Goal: Task Accomplishment & Management: Use online tool/utility

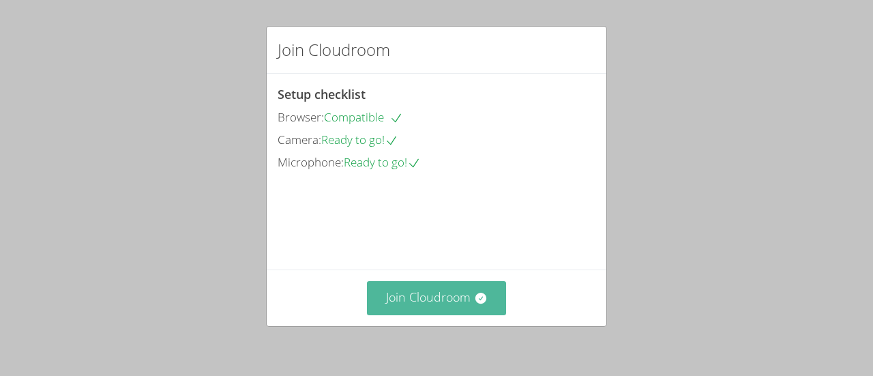
click at [442, 311] on button "Join Cloudroom" at bounding box center [437, 297] width 140 height 33
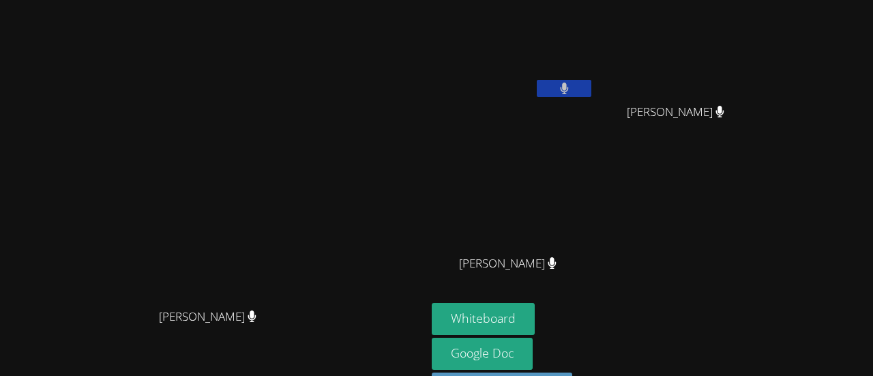
click at [421, 232] on div "[PERSON_NAME]" at bounding box center [212, 185] width 415 height 234
click at [591, 85] on button at bounding box center [564, 88] width 55 height 17
click at [535, 319] on button "Whiteboard" at bounding box center [483, 319] width 103 height 32
click at [672, 155] on div "Enrique Cardona Molina Kebin Vasquez Gonzalez Kebin Vasquez Gonzalez Yaretzi Ga…" at bounding box center [597, 153] width 330 height 297
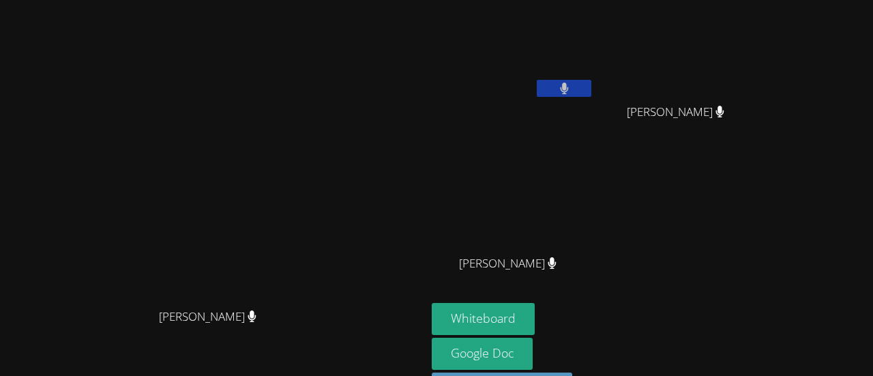
click at [672, 155] on div "Enrique Cardona Molina Kebin Vasquez Gonzalez Kebin Vasquez Gonzalez Yaretzi Ga…" at bounding box center [597, 153] width 330 height 297
click at [535, 307] on button "Whiteboard" at bounding box center [483, 319] width 103 height 32
click at [724, 115] on icon at bounding box center [719, 112] width 9 height 12
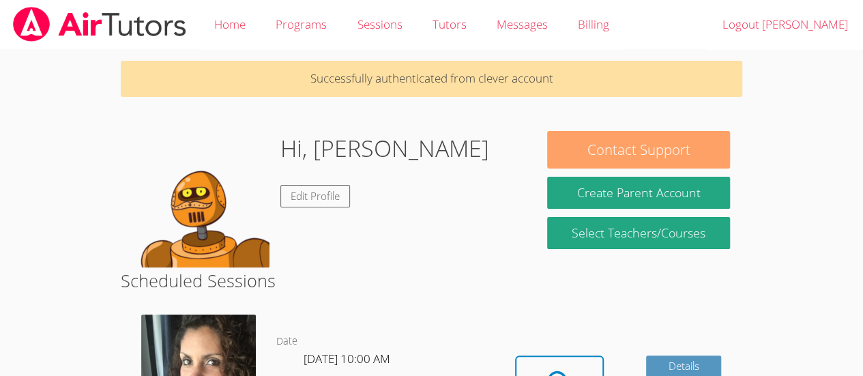
click at [592, 156] on button "Contact Support" at bounding box center [638, 150] width 182 height 38
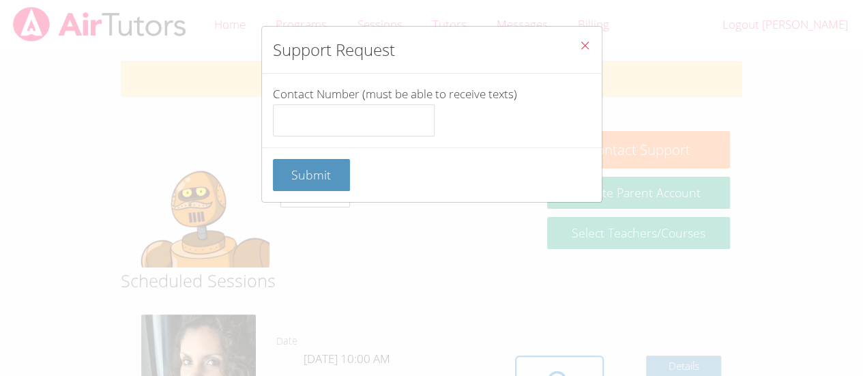
click at [579, 48] on icon "Close" at bounding box center [585, 46] width 12 height 12
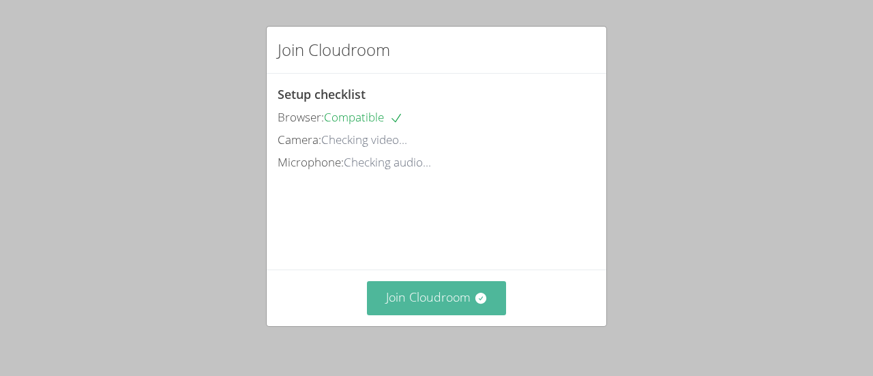
click at [471, 309] on button "Join Cloudroom" at bounding box center [437, 297] width 140 height 33
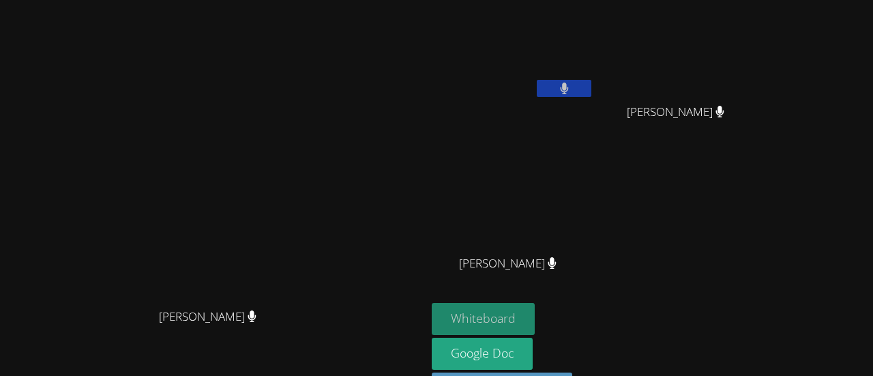
click at [535, 303] on button "Whiteboard" at bounding box center [483, 319] width 103 height 32
click at [591, 89] on button at bounding box center [564, 88] width 55 height 17
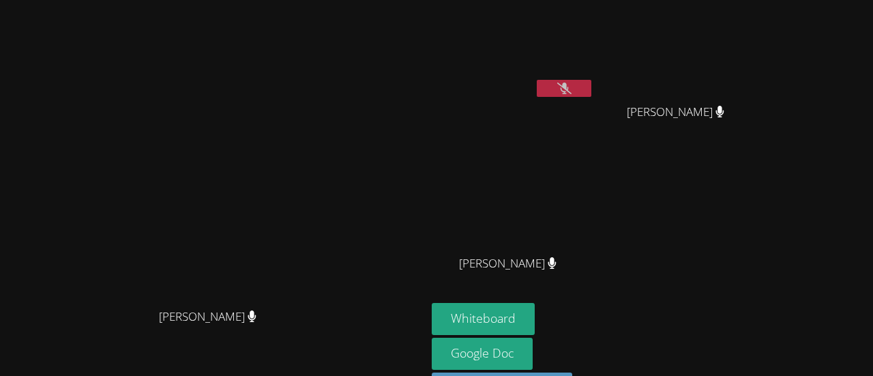
click at [591, 95] on button at bounding box center [564, 88] width 55 height 17
click at [111, 301] on video at bounding box center [213, 185] width 205 height 234
click at [591, 96] on button at bounding box center [564, 88] width 55 height 17
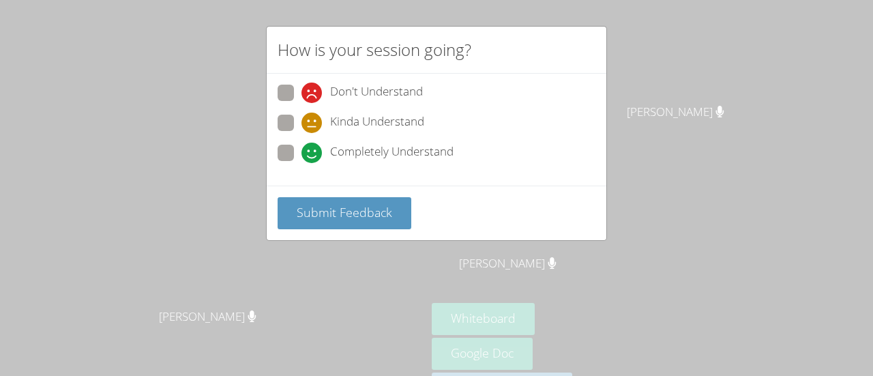
click at [361, 151] on span "Completely Understand" at bounding box center [391, 153] width 123 height 20
click at [313, 151] on input "Completely Understand" at bounding box center [307, 151] width 12 height 12
radio input "true"
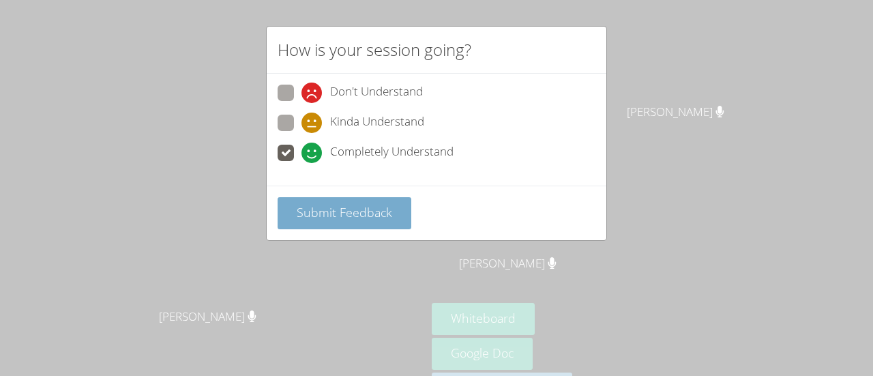
click at [358, 204] on span "Submit Feedback" at bounding box center [344, 212] width 95 height 16
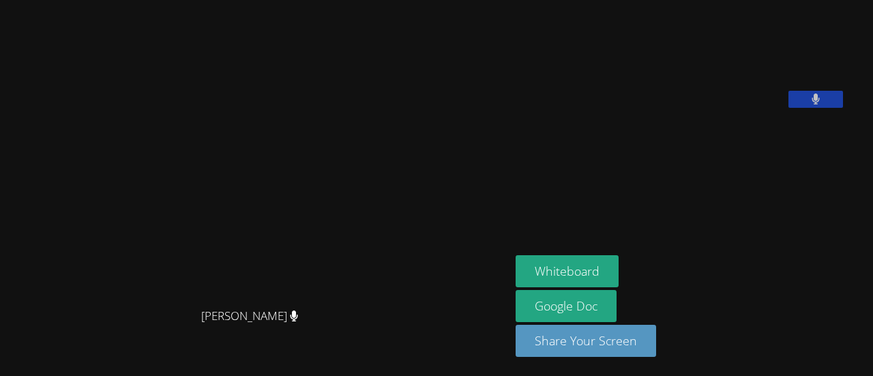
drag, startPoint x: 441, startPoint y: 127, endPoint x: 749, endPoint y: 278, distance: 343.1
click at [749, 278] on div "Whiteboard Google Doc Share Your Screen" at bounding box center [681, 311] width 330 height 113
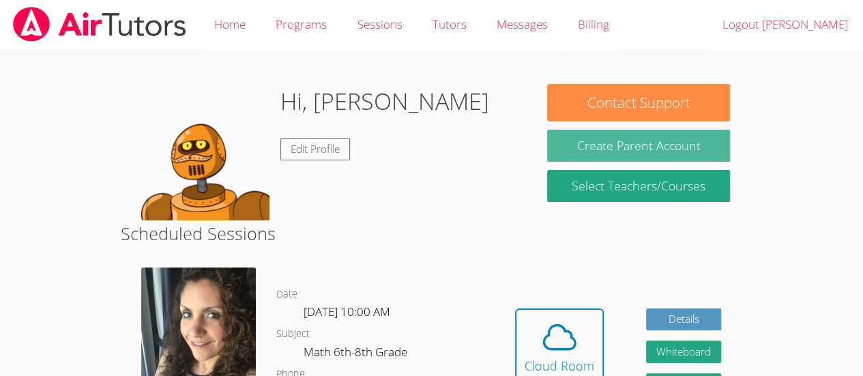
click at [608, 149] on button "Create Parent Account" at bounding box center [638, 146] width 182 height 32
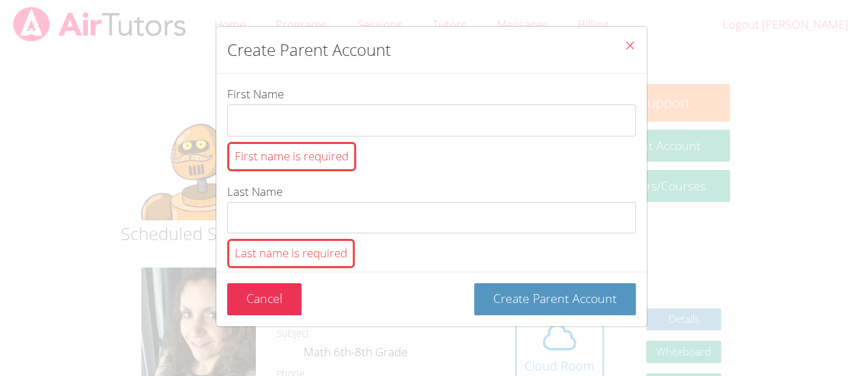
click at [628, 56] on button "Close" at bounding box center [629, 48] width 33 height 42
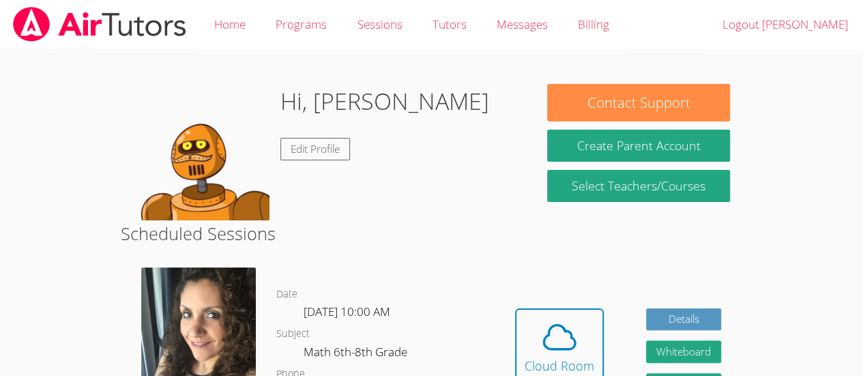
click at [230, 143] on img at bounding box center [201, 152] width 136 height 136
click at [219, 148] on img at bounding box center [201, 152] width 136 height 136
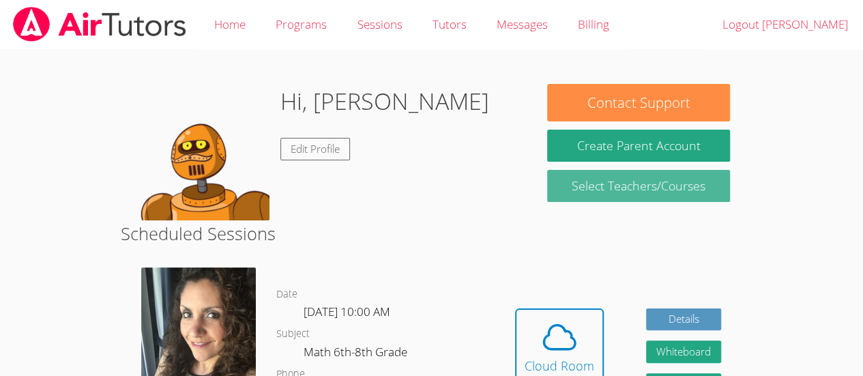
drag, startPoint x: 219, startPoint y: 148, endPoint x: 702, endPoint y: 198, distance: 486.1
click at [702, 84] on section "Hi, [PERSON_NAME] Edit Profile Contact Support Create Parent Account Select Tea…" at bounding box center [431, 84] width 621 height 0
click at [691, 190] on link "Select Teachers/Courses" at bounding box center [638, 186] width 182 height 32
